Goal: Entertainment & Leisure: Browse casually

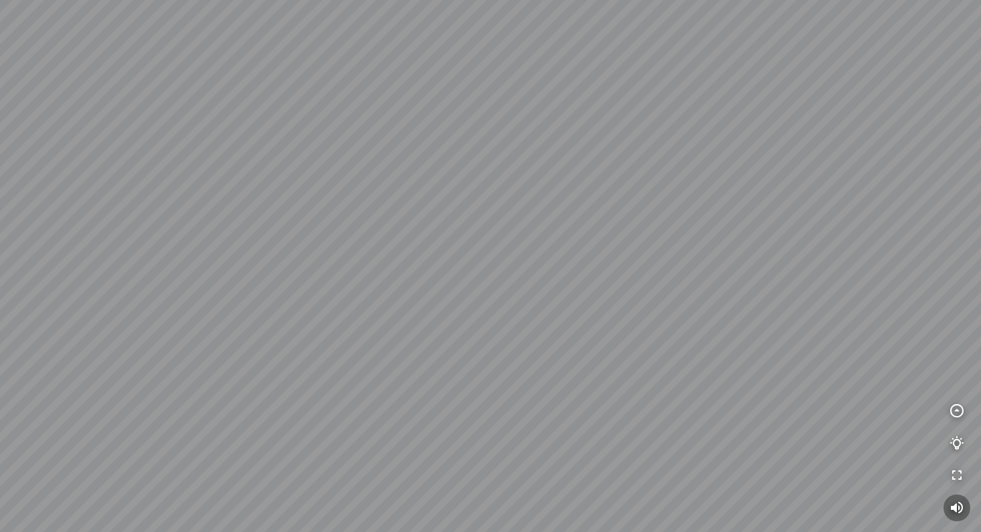
drag, startPoint x: 456, startPoint y: 257, endPoint x: 735, endPoint y: 231, distance: 280.1
click at [724, 231] on div at bounding box center [490, 266] width 981 height 532
drag, startPoint x: 709, startPoint y: 285, endPoint x: 200, endPoint y: 295, distance: 508.9
click at [205, 294] on div at bounding box center [490, 266] width 981 height 532
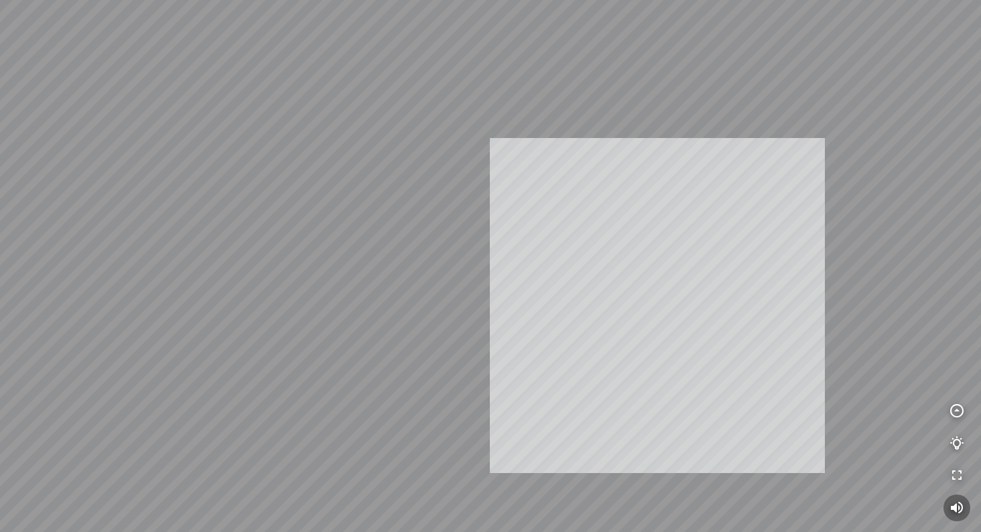
click at [680, 305] on div "INFO: krpano 1.20.8 (build 2020-09-15) INFO: HTML5/Desktop - Microsoft Edge 139…" at bounding box center [490, 266] width 981 height 532
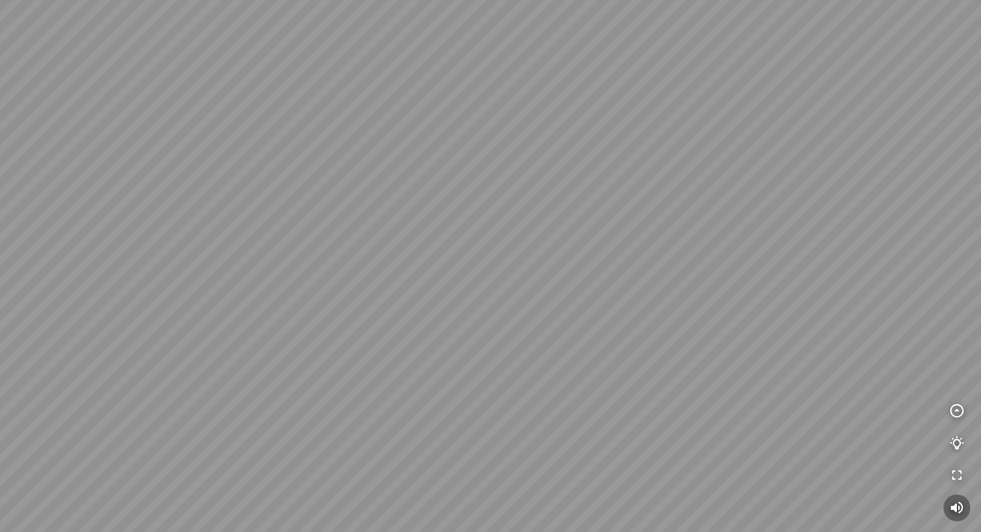
drag, startPoint x: 843, startPoint y: 318, endPoint x: 424, endPoint y: 258, distance: 423.2
click at [424, 258] on div at bounding box center [490, 266] width 981 height 532
click at [359, 62] on div at bounding box center [490, 266] width 981 height 532
drag, startPoint x: 514, startPoint y: 129, endPoint x: 164, endPoint y: 143, distance: 350.2
click at [228, 143] on div at bounding box center [490, 266] width 981 height 532
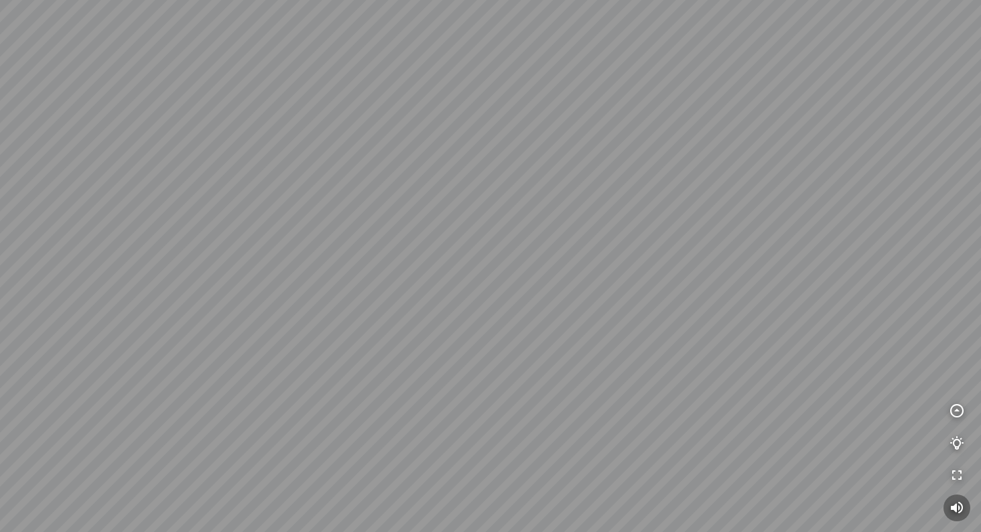
drag, startPoint x: 451, startPoint y: 123, endPoint x: 577, endPoint y: 194, distance: 144.7
click at [577, 194] on div at bounding box center [490, 266] width 981 height 532
drag, startPoint x: 294, startPoint y: 180, endPoint x: 432, endPoint y: 214, distance: 142.7
click at [432, 214] on div at bounding box center [490, 266] width 981 height 532
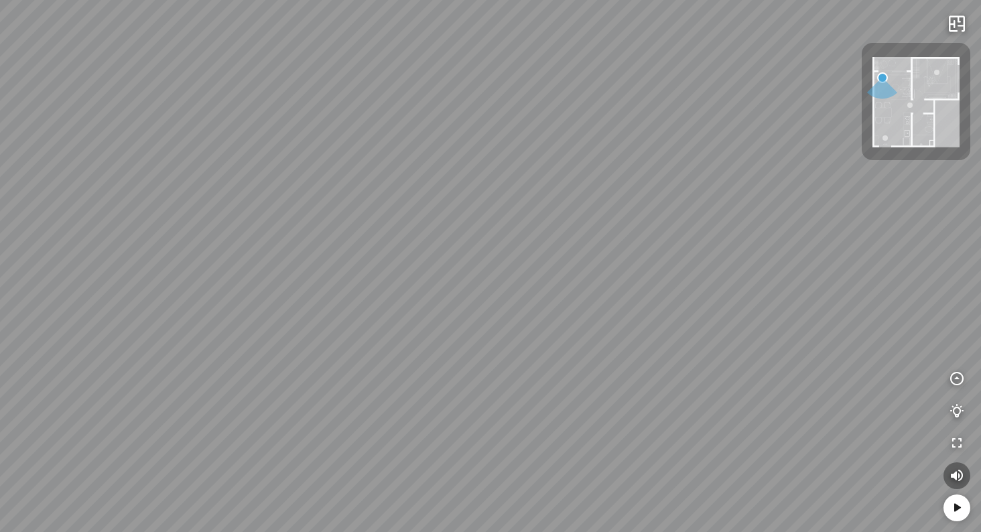
click at [486, 200] on div at bounding box center [490, 266] width 981 height 532
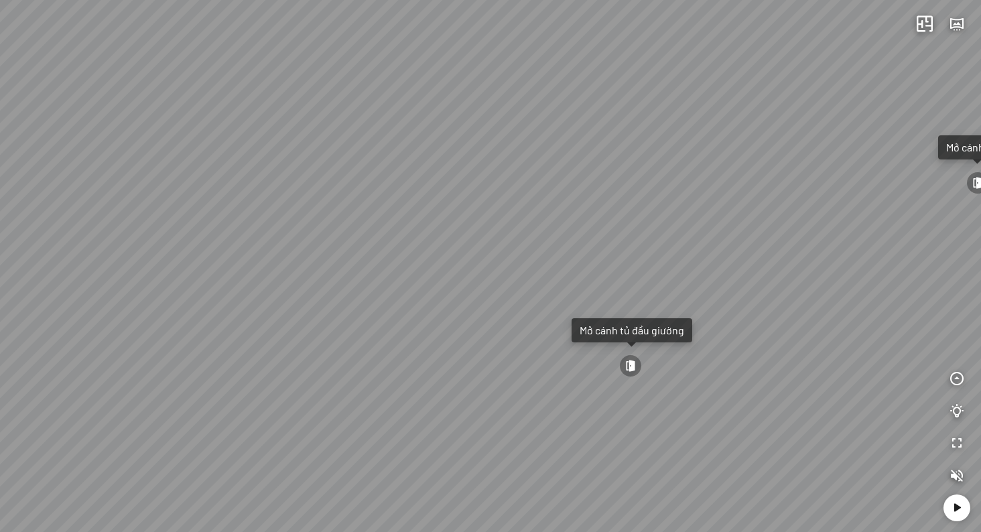
click at [633, 365] on div at bounding box center [630, 366] width 23 height 23
drag, startPoint x: 724, startPoint y: 387, endPoint x: 599, endPoint y: 337, distance: 134.4
click at [599, 337] on div at bounding box center [490, 266] width 981 height 532
drag, startPoint x: 733, startPoint y: 267, endPoint x: 399, endPoint y: 233, distance: 336.2
click at [399, 233] on div "Livingroom Đóng cánh tủ quần áo Đóng cánh tủ đầu giường Bathroom" at bounding box center [490, 266] width 981 height 532
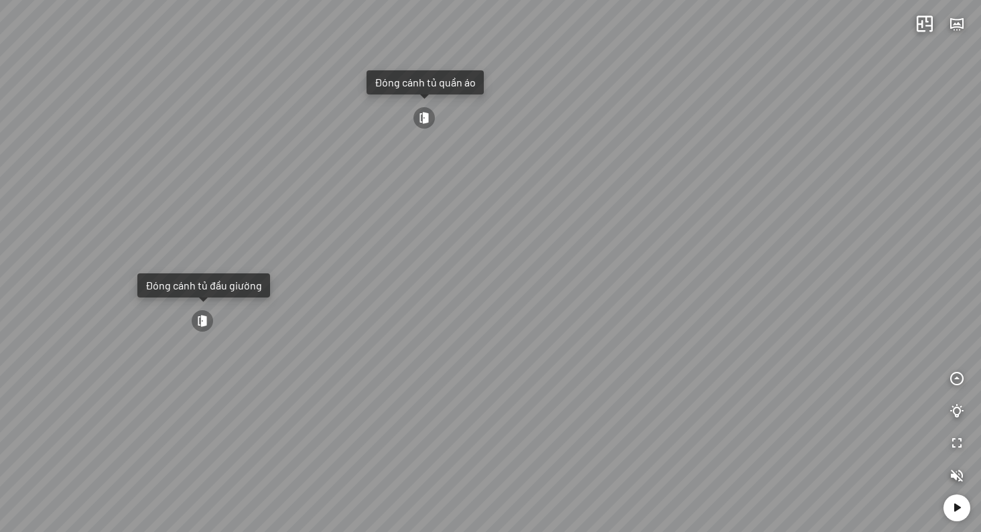
drag, startPoint x: 309, startPoint y: 200, endPoint x: 635, endPoint y: 244, distance: 329.3
click at [617, 235] on div "Livingroom Đóng cánh tủ quần áo Đóng cánh tủ đầu giường Bathroom" at bounding box center [490, 266] width 981 height 532
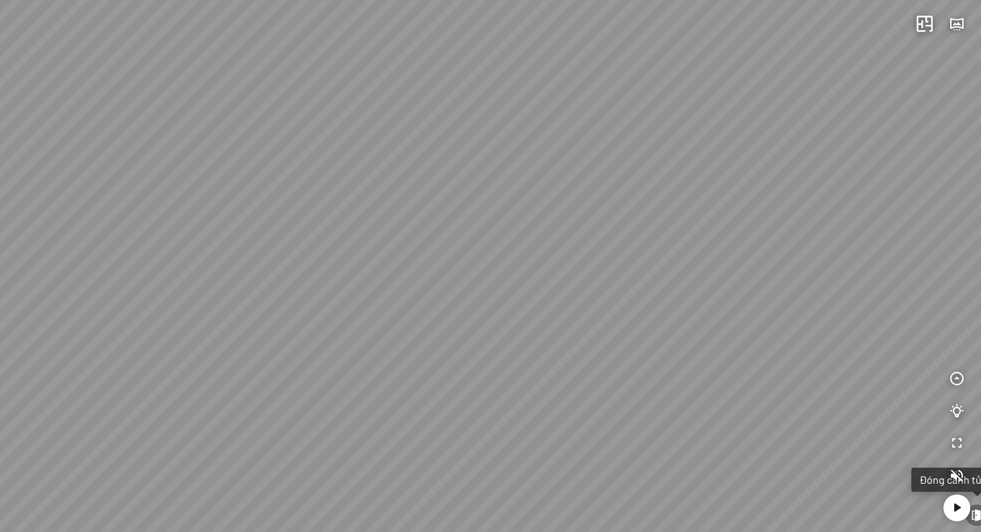
drag, startPoint x: 525, startPoint y: 475, endPoint x: 695, endPoint y: 458, distance: 171.1
click at [532, 475] on div "Livingroom Đóng cánh tủ quần áo Đóng cánh tủ đầu giường Bathroom" at bounding box center [490, 266] width 981 height 532
drag, startPoint x: 713, startPoint y: 425, endPoint x: 280, endPoint y: 316, distance: 447.2
click at [280, 316] on div "Livingroom Đóng cánh tủ quần áo Đóng cánh tủ đầu giường Bathroom" at bounding box center [490, 266] width 981 height 532
click at [692, 141] on div at bounding box center [490, 266] width 981 height 532
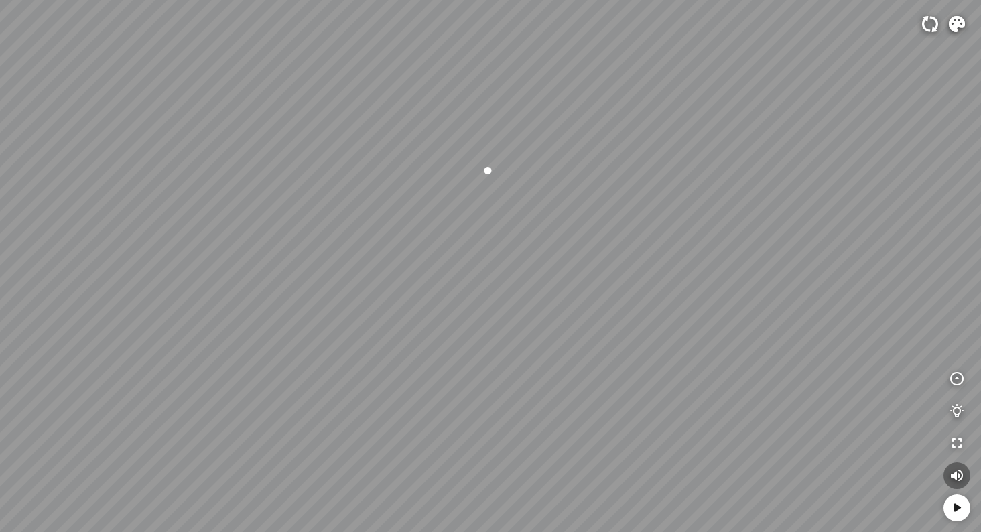
drag, startPoint x: 613, startPoint y: 237, endPoint x: 670, endPoint y: 237, distance: 57.0
click at [670, 237] on div at bounding box center [490, 266] width 981 height 532
click at [958, 25] on img at bounding box center [957, 24] width 16 height 16
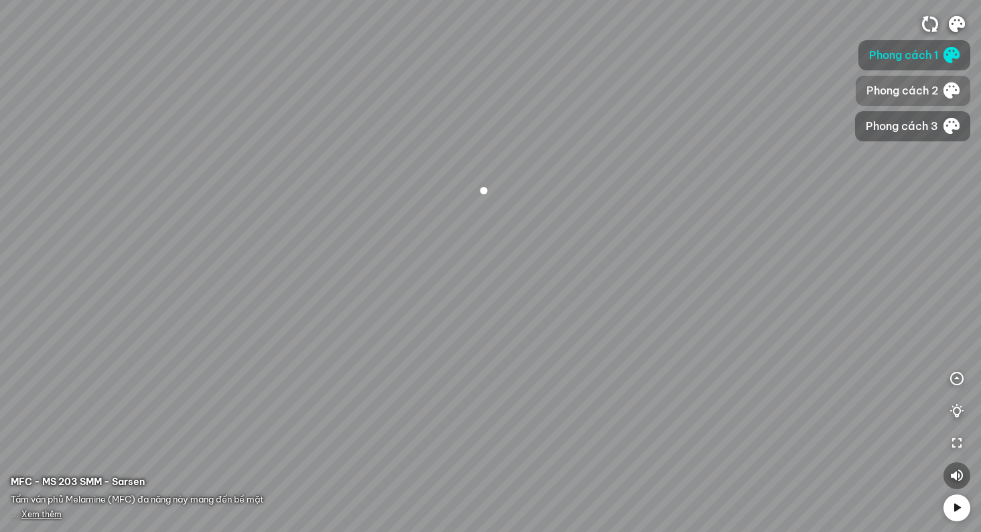
click at [879, 94] on span "Phong cách 2" at bounding box center [903, 90] width 72 height 17
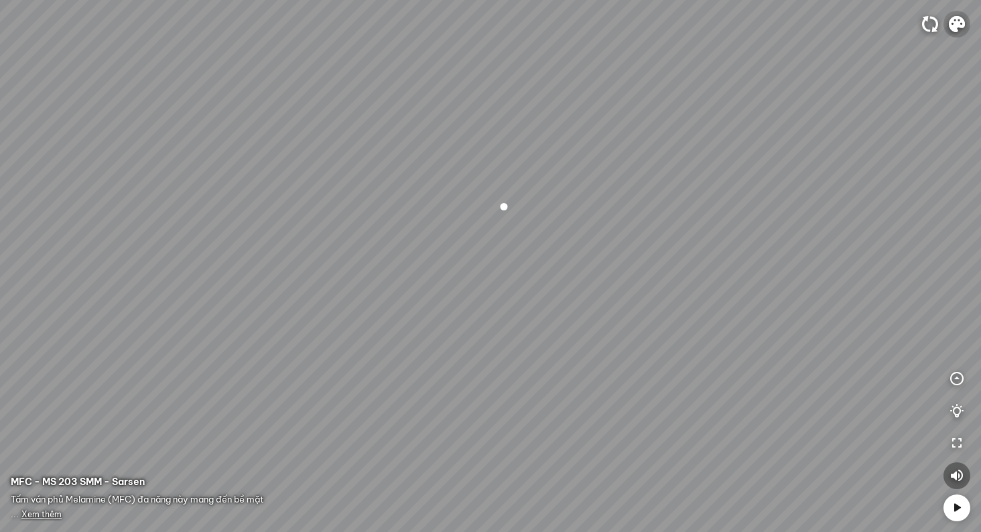
click at [953, 20] on img at bounding box center [957, 24] width 16 height 16
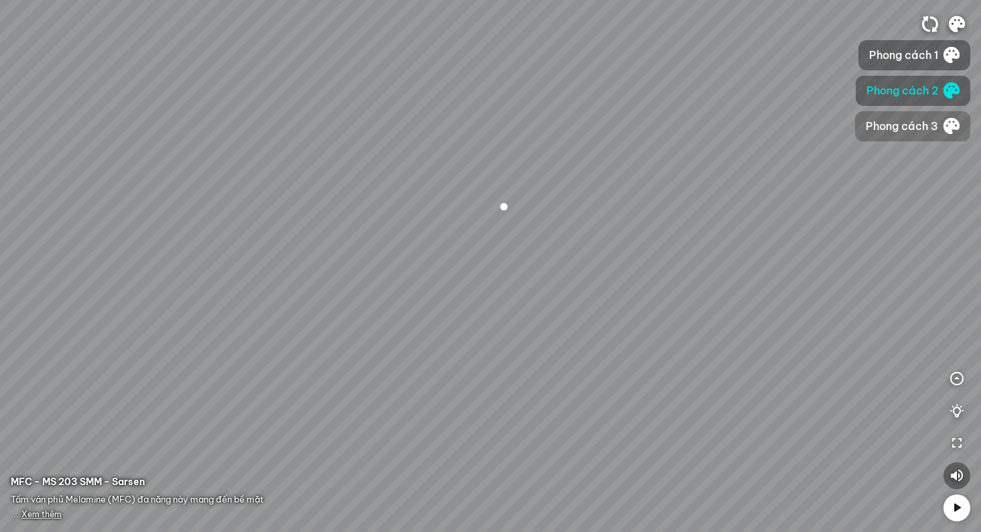
click at [905, 127] on span "Phong cách 3" at bounding box center [902, 126] width 72 height 17
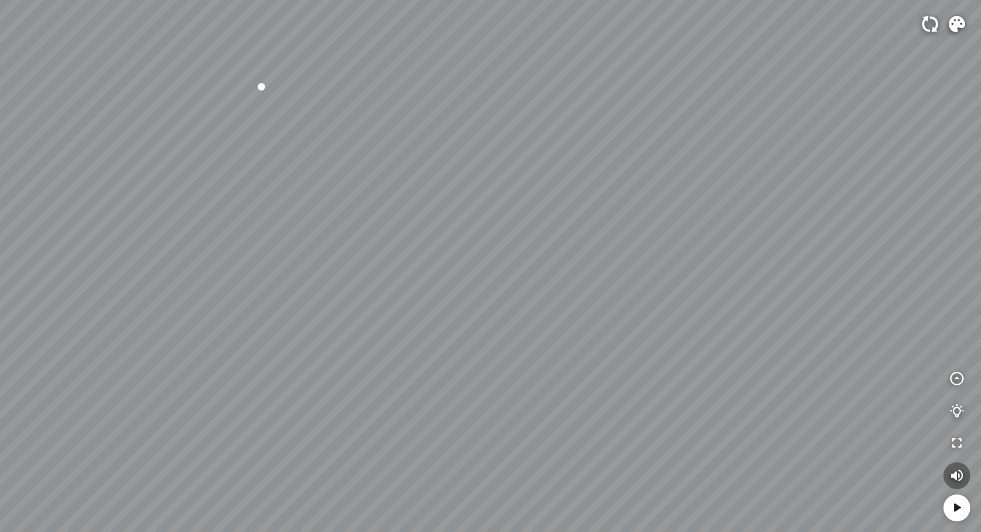
drag, startPoint x: 804, startPoint y: 135, endPoint x: 682, endPoint y: 56, distance: 144.5
click at [682, 56] on div "MFC - MS 203 SMM - Sarsen MFC - MS 203 SMM - Sarsen MFC - MS 203 SMM - Sarsen" at bounding box center [490, 266] width 981 height 532
click at [953, 22] on img at bounding box center [957, 24] width 16 height 16
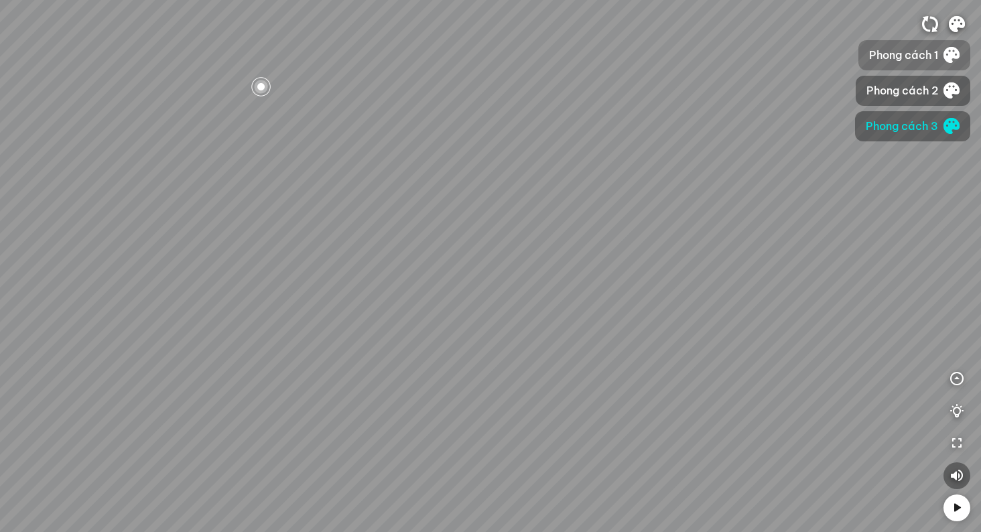
click at [885, 53] on span "Phong cách 1" at bounding box center [903, 55] width 69 height 17
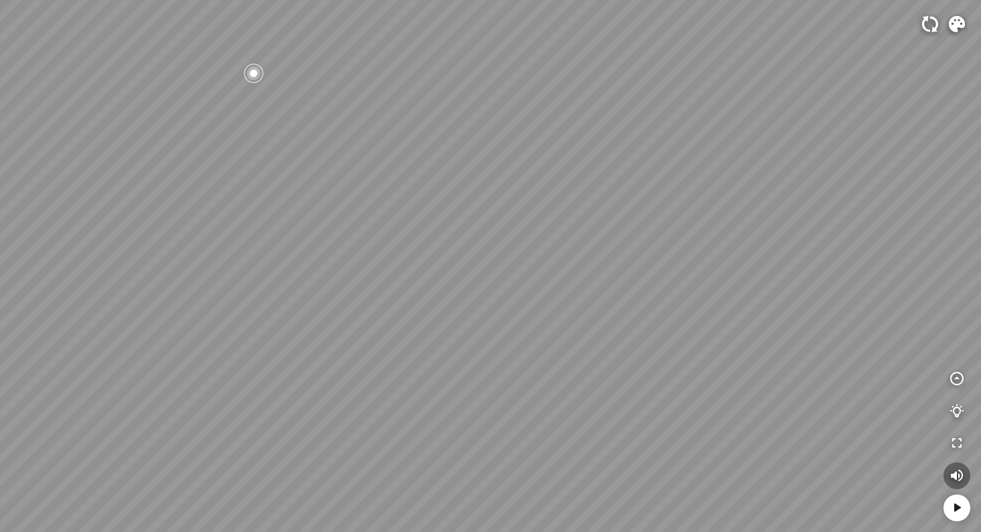
drag, startPoint x: 570, startPoint y: 237, endPoint x: 633, endPoint y: 249, distance: 64.7
click at [630, 248] on div at bounding box center [490, 266] width 981 height 532
drag, startPoint x: 735, startPoint y: 129, endPoint x: 876, endPoint y: 135, distance: 140.9
click at [876, 135] on div at bounding box center [490, 266] width 981 height 532
drag, startPoint x: 412, startPoint y: 247, endPoint x: 538, endPoint y: 345, distance: 160.5
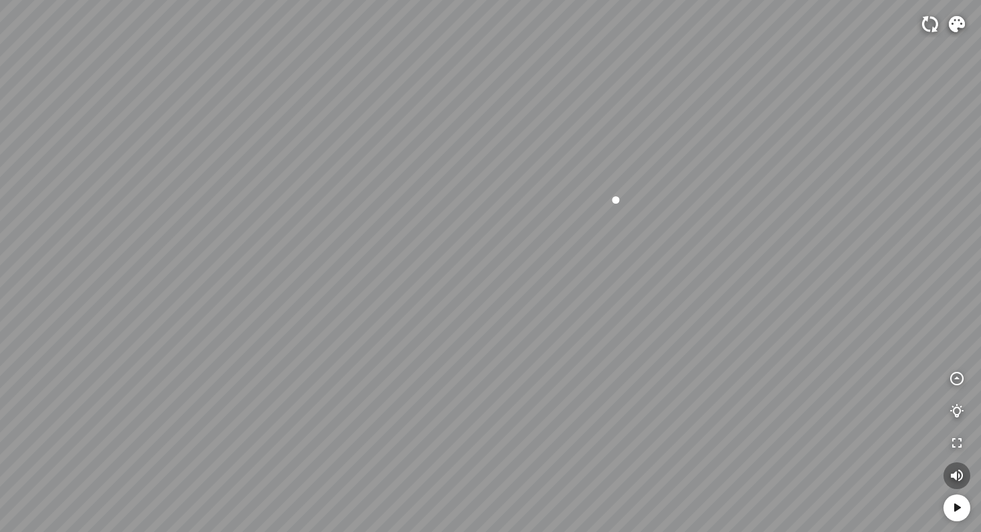
click at [538, 345] on div at bounding box center [490, 266] width 981 height 532
click at [958, 505] on icon at bounding box center [957, 508] width 16 height 16
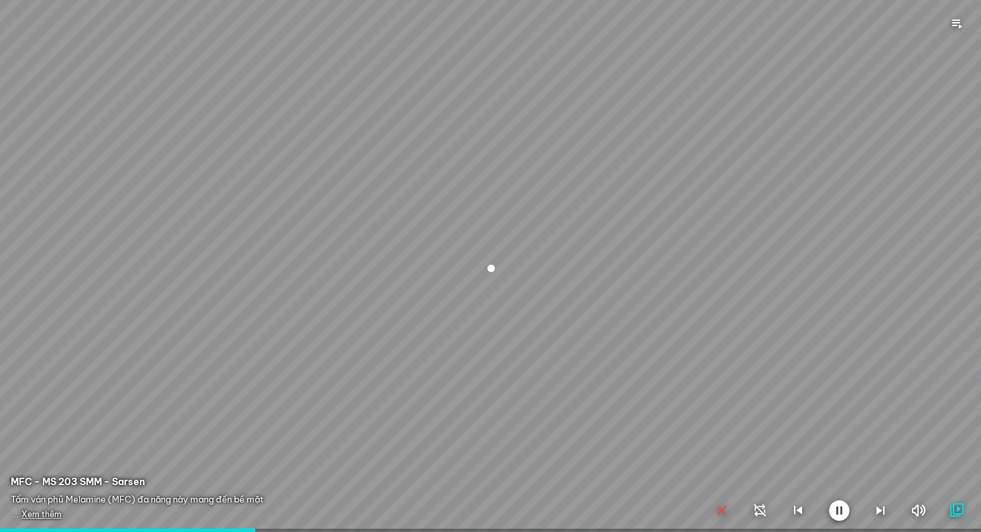
click at [726, 509] on icon "button" at bounding box center [722, 511] width 16 height 16
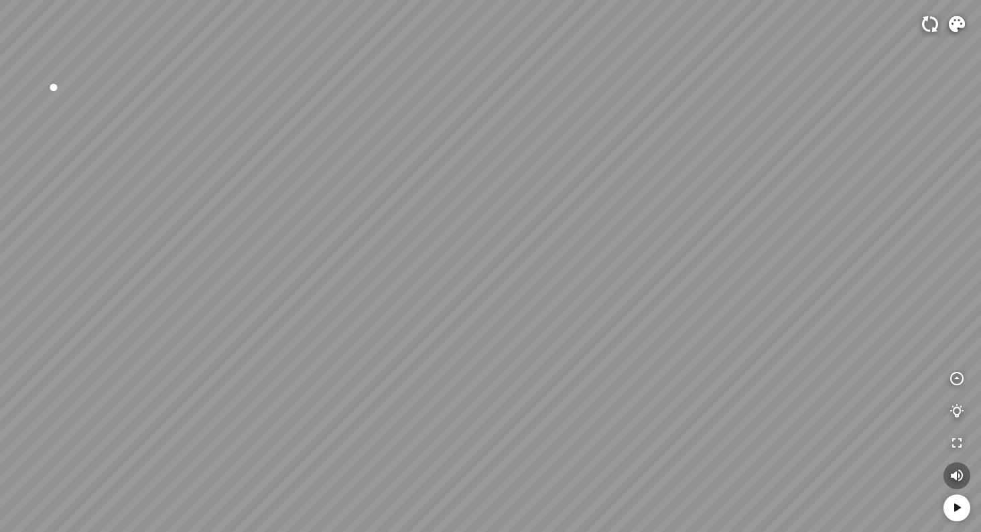
drag, startPoint x: 740, startPoint y: 354, endPoint x: 280, endPoint y: 176, distance: 492.9
click at [359, 202] on div at bounding box center [490, 266] width 981 height 532
drag, startPoint x: 662, startPoint y: 267, endPoint x: 327, endPoint y: 225, distance: 337.8
click at [349, 227] on div at bounding box center [490, 266] width 981 height 532
drag, startPoint x: 563, startPoint y: 227, endPoint x: 355, endPoint y: 290, distance: 217.3
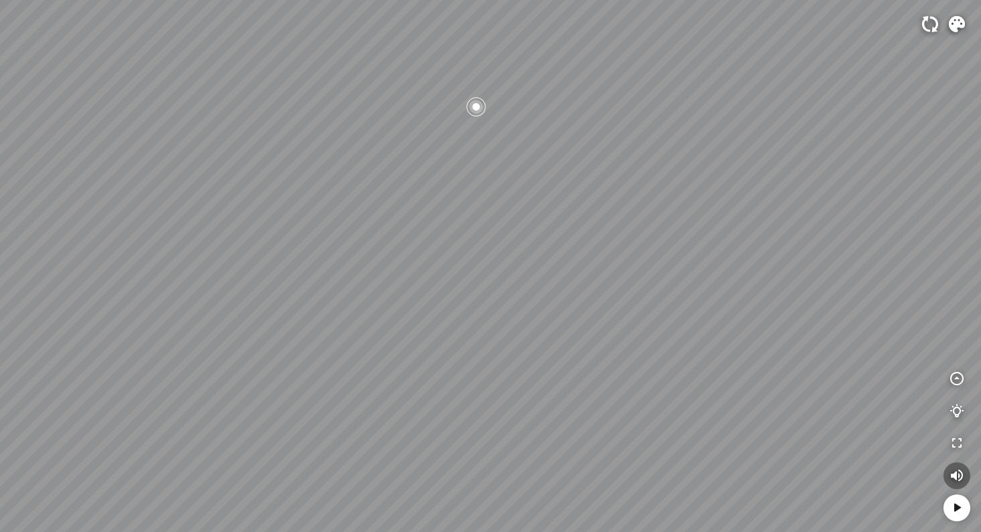
click at [363, 289] on div at bounding box center [490, 266] width 981 height 532
drag, startPoint x: 629, startPoint y: 266, endPoint x: 396, endPoint y: 278, distance: 233.6
click at [419, 278] on div at bounding box center [490, 266] width 981 height 532
drag, startPoint x: 440, startPoint y: 276, endPoint x: 572, endPoint y: 318, distance: 139.1
click at [572, 318] on div at bounding box center [490, 266] width 981 height 532
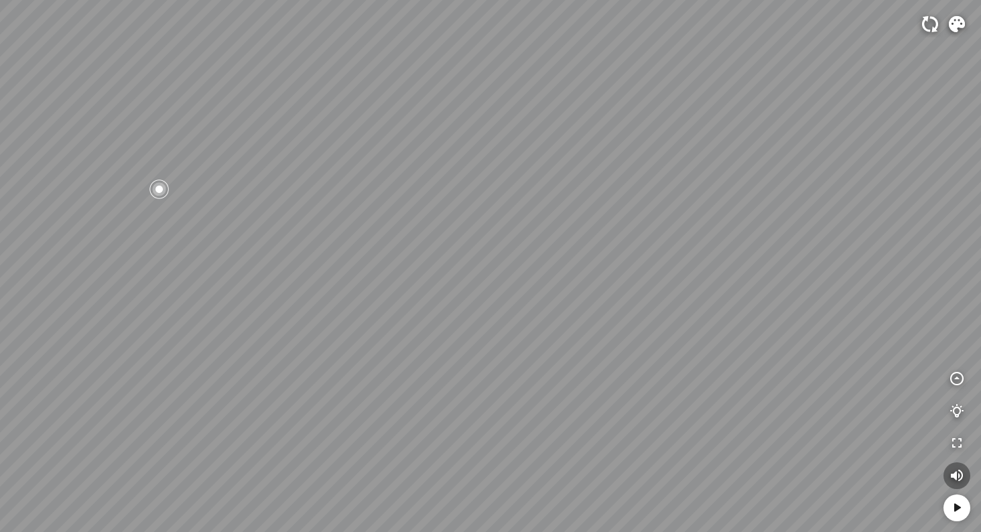
drag, startPoint x: 350, startPoint y: 261, endPoint x: 542, endPoint y: 275, distance: 192.2
click at [520, 269] on div at bounding box center [490, 266] width 981 height 532
drag, startPoint x: 480, startPoint y: 310, endPoint x: 576, endPoint y: 334, distance: 99.5
click at [576, 334] on div at bounding box center [490, 266] width 981 height 532
drag, startPoint x: 481, startPoint y: 322, endPoint x: 580, endPoint y: 361, distance: 106.6
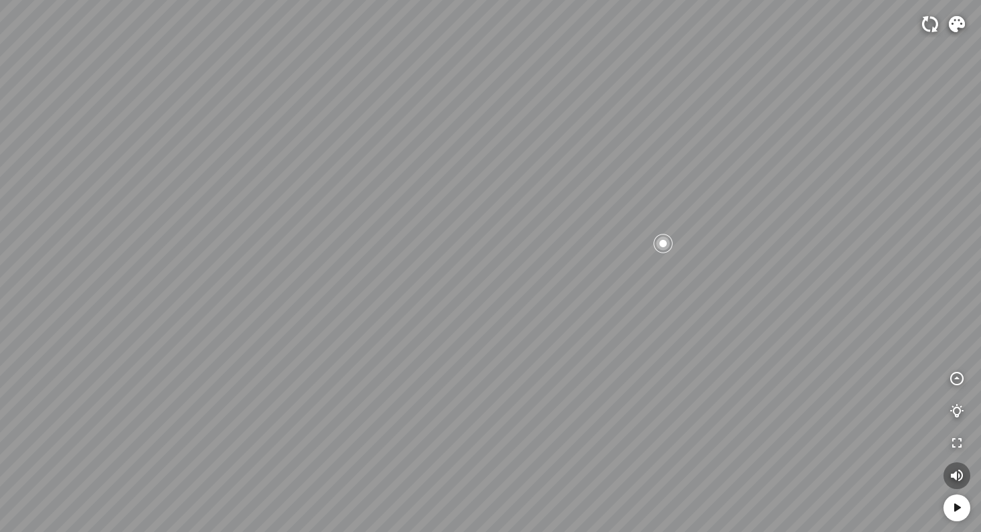
click at [558, 353] on div at bounding box center [490, 266] width 981 height 532
drag, startPoint x: 463, startPoint y: 357, endPoint x: 553, endPoint y: 292, distance: 111.4
click at [553, 292] on div at bounding box center [490, 266] width 981 height 532
drag, startPoint x: 487, startPoint y: 279, endPoint x: 638, endPoint y: 255, distance: 153.3
click at [633, 255] on div at bounding box center [490, 266] width 981 height 532
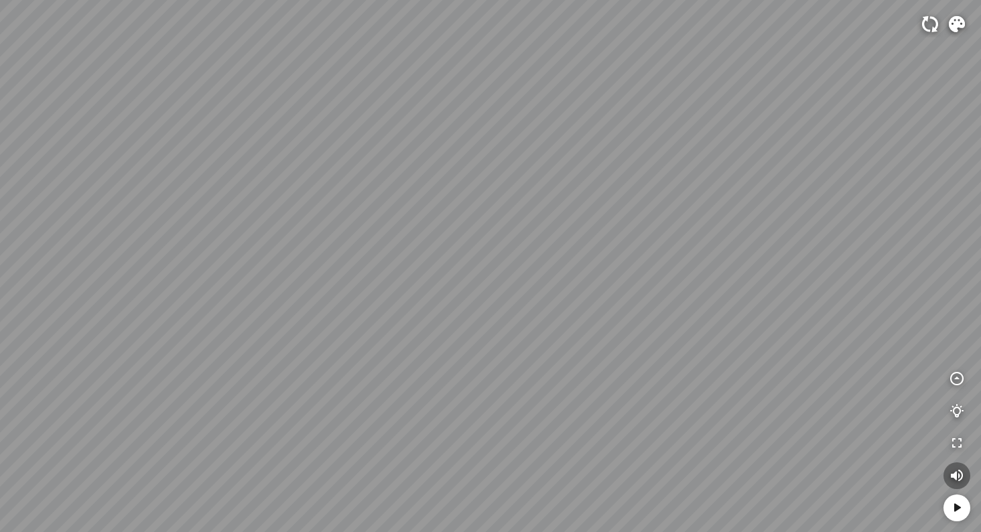
drag, startPoint x: 526, startPoint y: 247, endPoint x: 560, endPoint y: 257, distance: 34.8
click at [560, 257] on div at bounding box center [490, 266] width 981 height 532
drag, startPoint x: 551, startPoint y: 282, endPoint x: 651, endPoint y: 253, distance: 104.0
click at [650, 253] on div at bounding box center [490, 266] width 981 height 532
drag, startPoint x: 676, startPoint y: 95, endPoint x: 682, endPoint y: 54, distance: 40.6
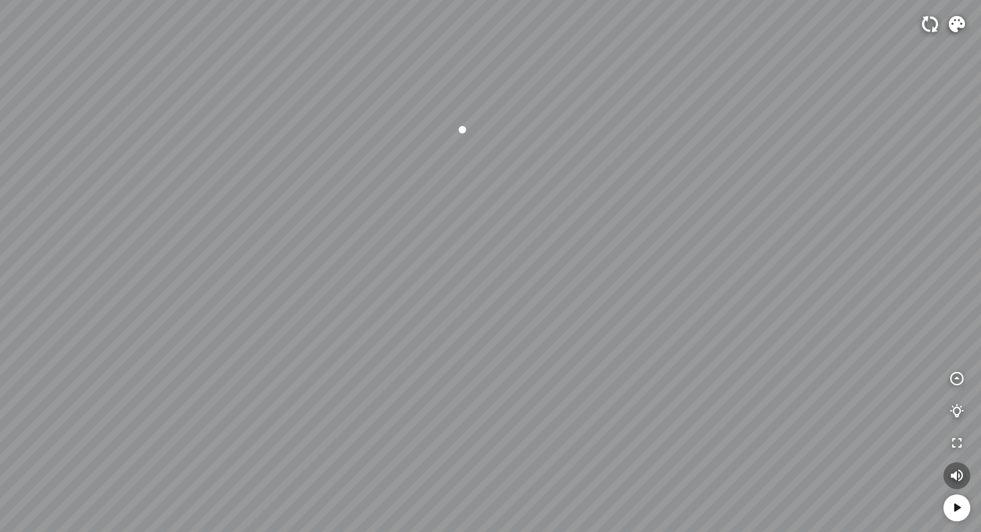
click at [660, 86] on div at bounding box center [490, 266] width 981 height 532
